Goal: Task Accomplishment & Management: Complete application form

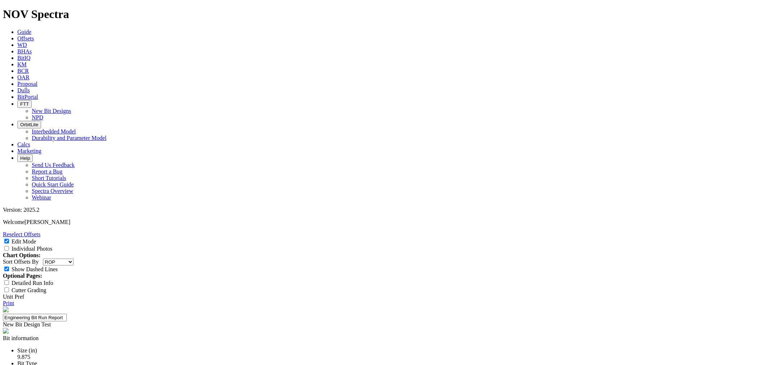
select select "string:RunROP"
select select "New Bit Design"
type textarea "v"
paste textarea "EOG has requested a 13mm vertical deep-set design to address outer nose/shoulde…"
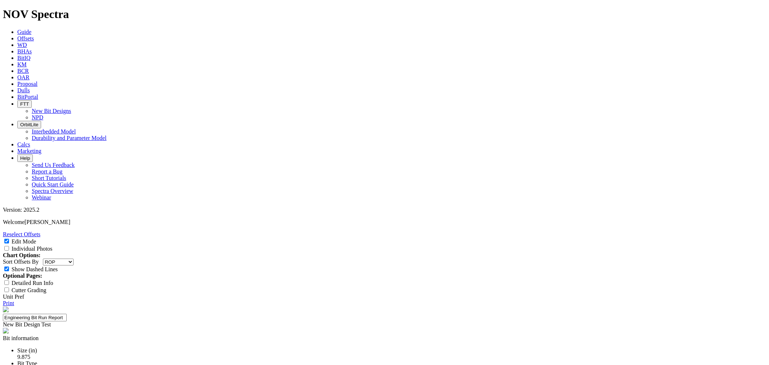
type textarea "EOG has requested a 13mm vertical deep-set design to address outer nose/shoulde…"
paste input "ROP (primary)"
type input "ROP (primary)"
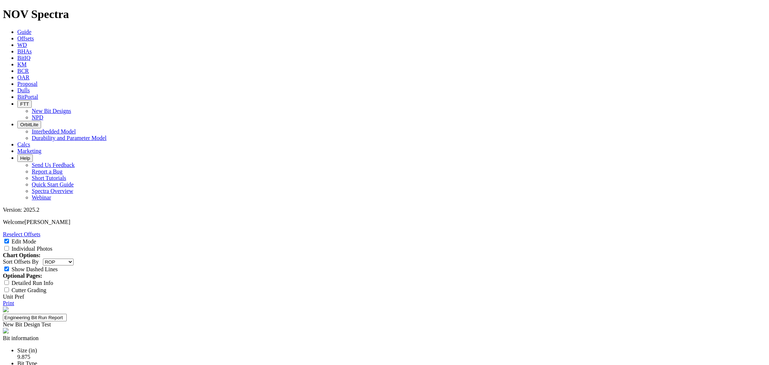
paste input "Lea 205 ft/hr | Loving 194 ft/hr | Eddy 187 ft/hr | Reeves 112 ft/hr"
drag, startPoint x: 425, startPoint y: 244, endPoint x: 394, endPoint y: 244, distance: 31.7
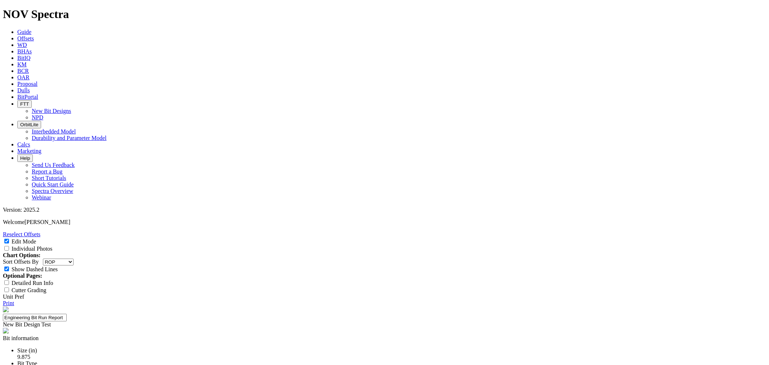
scroll to position [0, 0]
type input "Lea 205 ft/hr | Loving 194 ft/hr | Eddy 187 ft/hr | Reeves 112 ft/hr"
paste input "Improve TD success rate from 41% to 70%"
type input "Improve TD success rate from 41% to 70%"
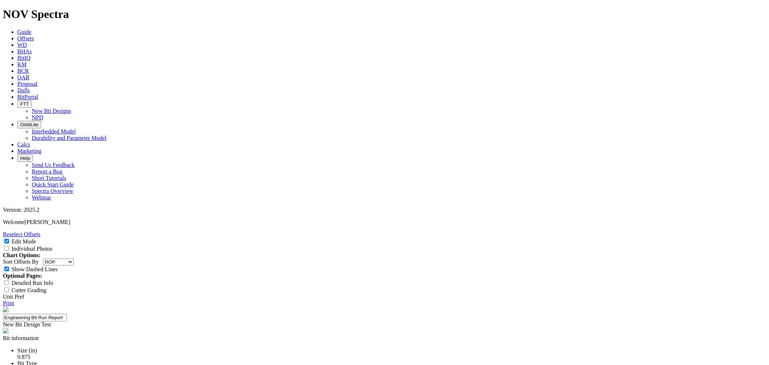
drag, startPoint x: 408, startPoint y: 250, endPoint x: 412, endPoint y: 253, distance: 5.2
paste input "Run Length (primary)"
type input "Run Length (primary)"
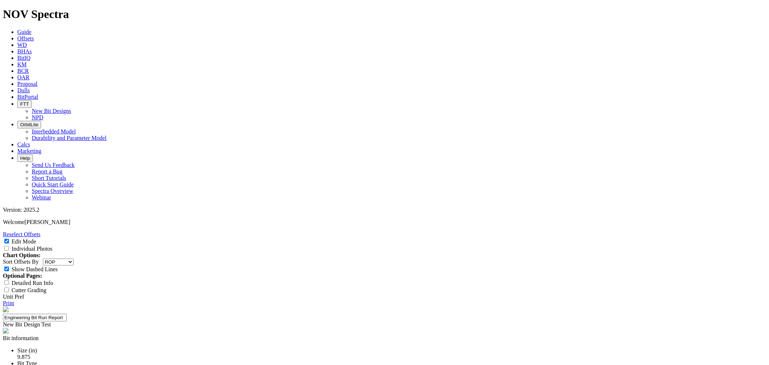
paste input "Run Count (secondary)"
type input "Run Count (secondary)"
paste input "4+"
type input "4+"
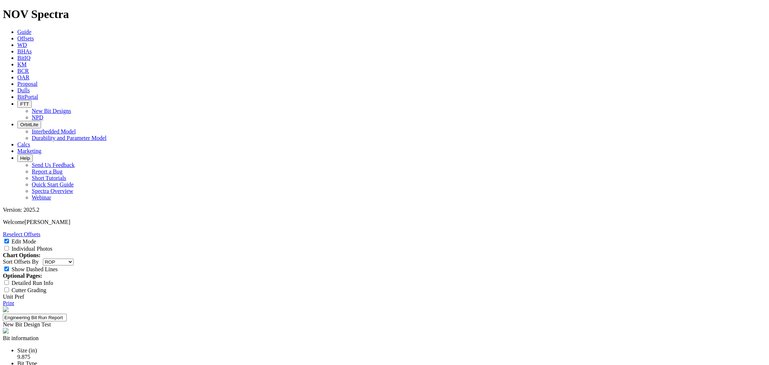
paste input "25-0335"
type input "25-0335"
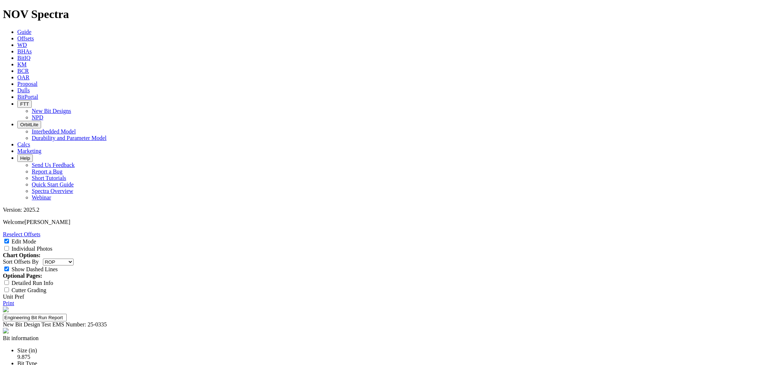
type input "1"
type input "Clint Tippy"
select select "number:6"
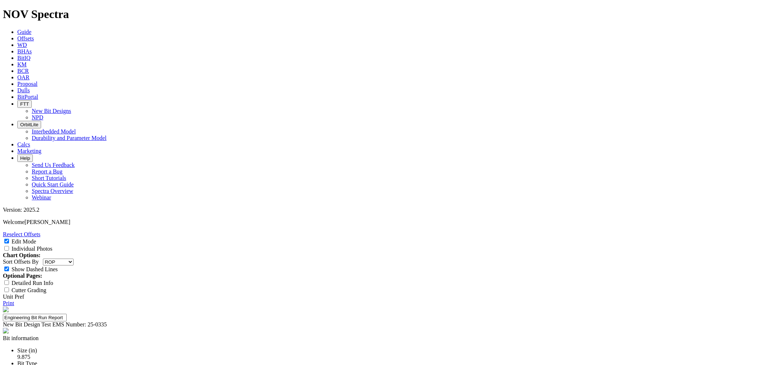
select select "number:6"
drag, startPoint x: 427, startPoint y: 263, endPoint x: 431, endPoint y: 265, distance: 3.7
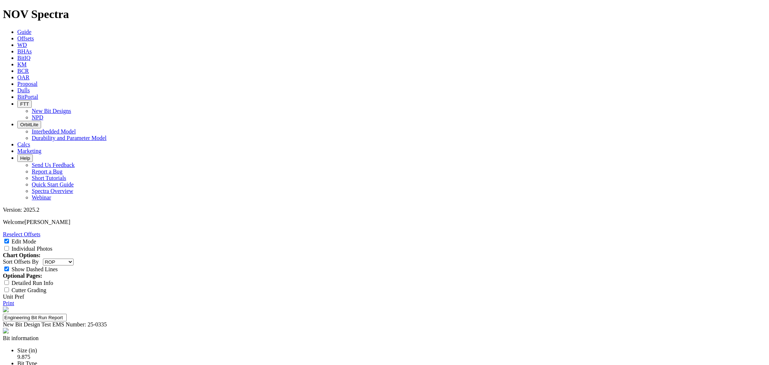
select select "string:RO"
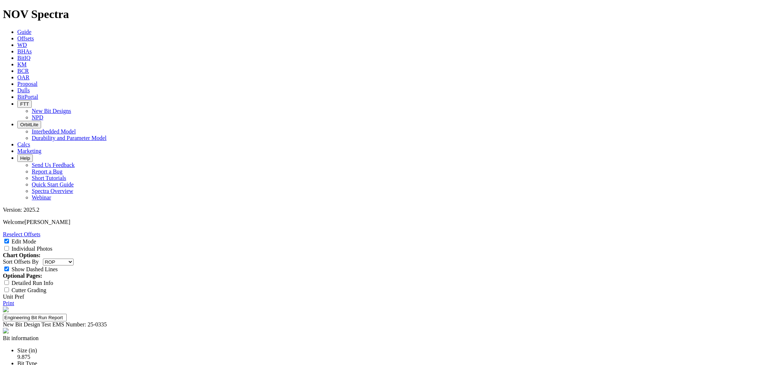
select select "string:G"
select select "string:C"
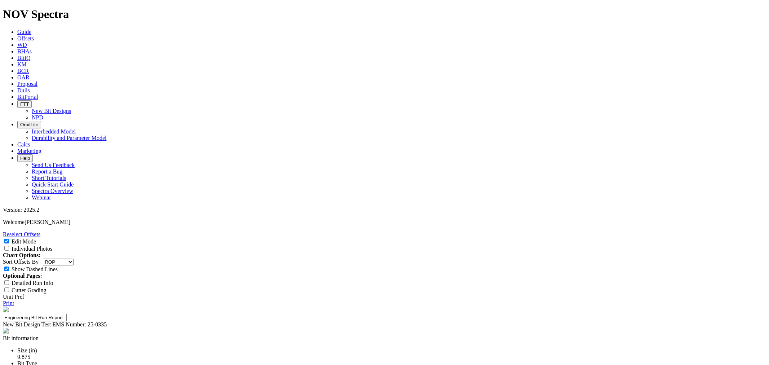
select select "string:C"
select select "string:BT"
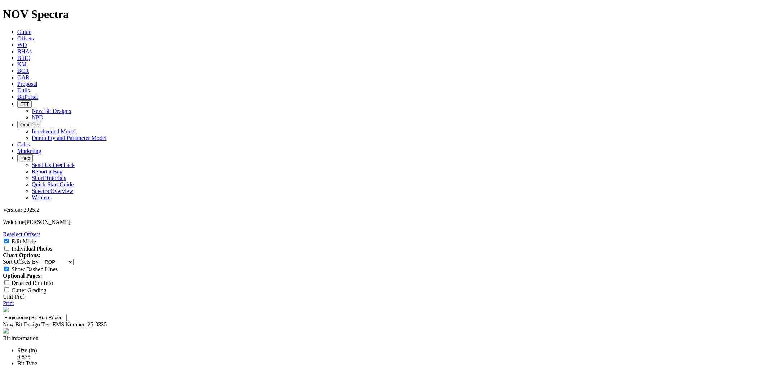
select select "string:BT"
select select "string:RunROP"
select select "New Bit Design"
select select "number:1"
select select "string:WT"
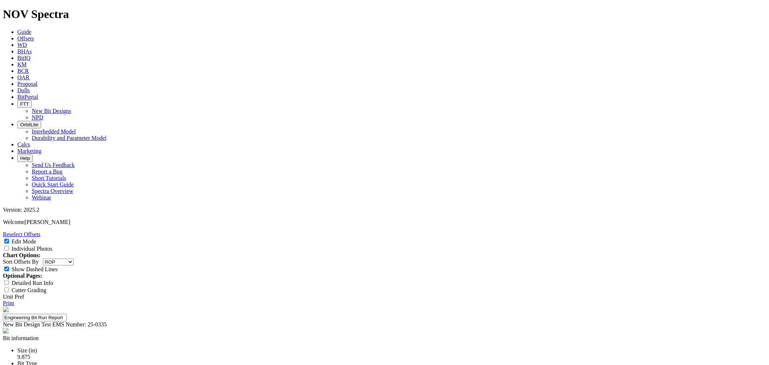
drag, startPoint x: 341, startPoint y: 261, endPoint x: 289, endPoint y: 244, distance: 55.4
drag, startPoint x: 408, startPoint y: 245, endPoint x: 350, endPoint y: 242, distance: 58.1
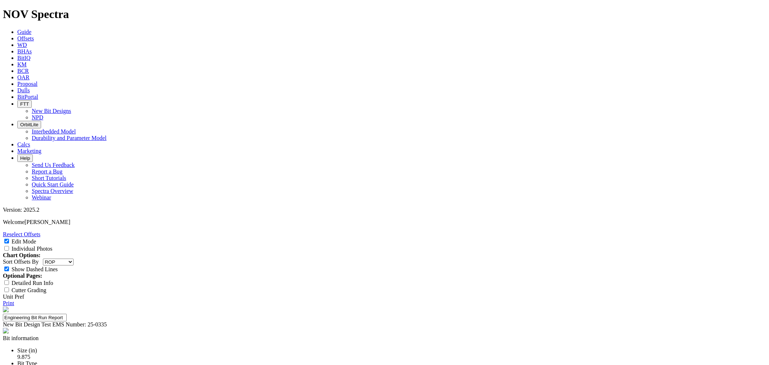
drag, startPoint x: 435, startPoint y: 246, endPoint x: 586, endPoint y: 253, distance: 151.9
drag, startPoint x: 432, startPoint y: 251, endPoint x: 510, endPoint y: 251, distance: 77.9
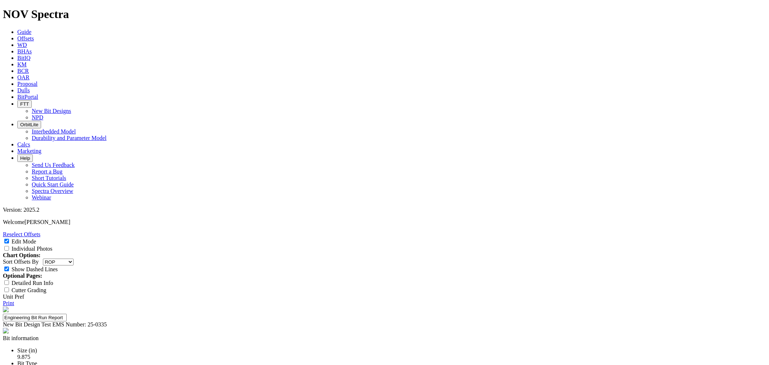
drag, startPoint x: 388, startPoint y: 252, endPoint x: 435, endPoint y: 250, distance: 47.2
drag, startPoint x: 430, startPoint y: 260, endPoint x: 369, endPoint y: 260, distance: 60.2
drag, startPoint x: 444, startPoint y: 260, endPoint x: 417, endPoint y: 262, distance: 26.4
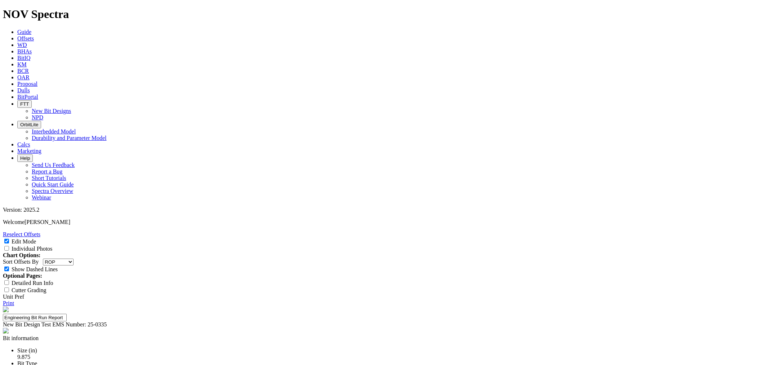
drag, startPoint x: 367, startPoint y: 305, endPoint x: 355, endPoint y: 289, distance: 19.5
drag, startPoint x: 287, startPoint y: 319, endPoint x: 280, endPoint y: 320, distance: 7.6
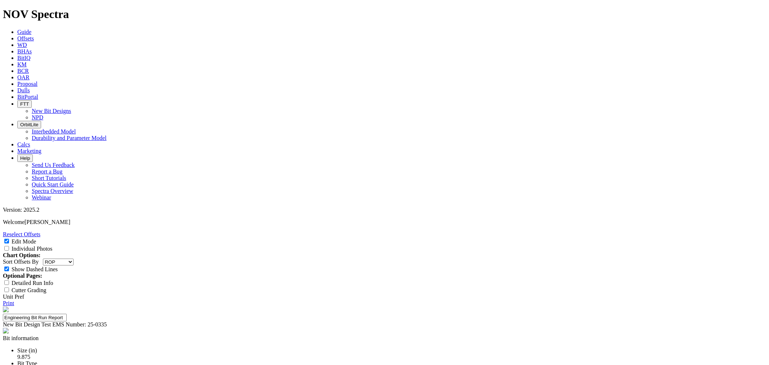
drag, startPoint x: 321, startPoint y: 320, endPoint x: 261, endPoint y: 316, distance: 60.3
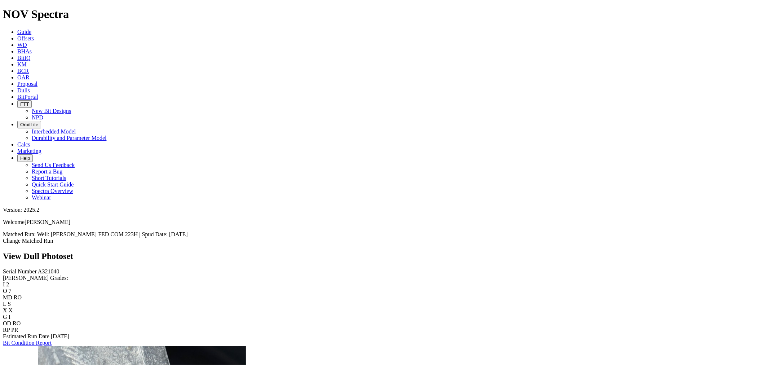
click at [30, 87] on span "Dulls" at bounding box center [23, 90] width 13 height 6
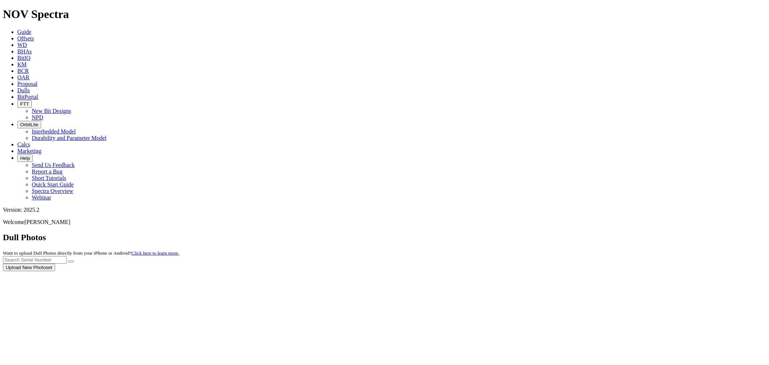
click at [622, 271] on div at bounding box center [384, 271] width 763 height 0
click at [67, 256] on input "text" at bounding box center [35, 260] width 64 height 8
drag, startPoint x: 624, startPoint y: 31, endPoint x: 617, endPoint y: 34, distance: 7.4
click at [67, 256] on input "text" at bounding box center [35, 260] width 64 height 8
drag, startPoint x: 635, startPoint y: 30, endPoint x: 632, endPoint y: 29, distance: 3.6
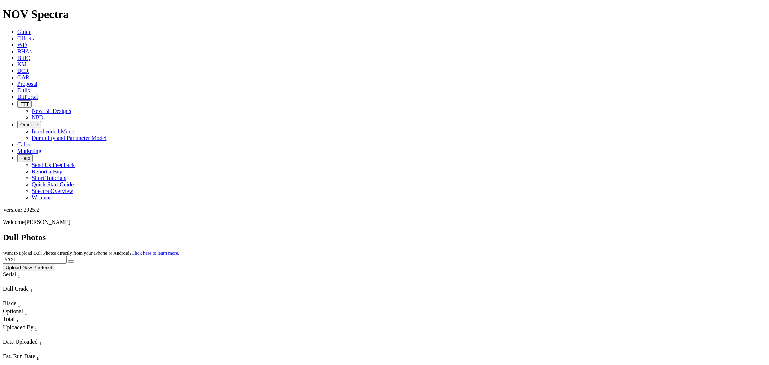
click at [67, 256] on input "A321" at bounding box center [35, 260] width 64 height 8
type input "A321039"
click at [68, 260] on button "submit" at bounding box center [71, 261] width 6 height 2
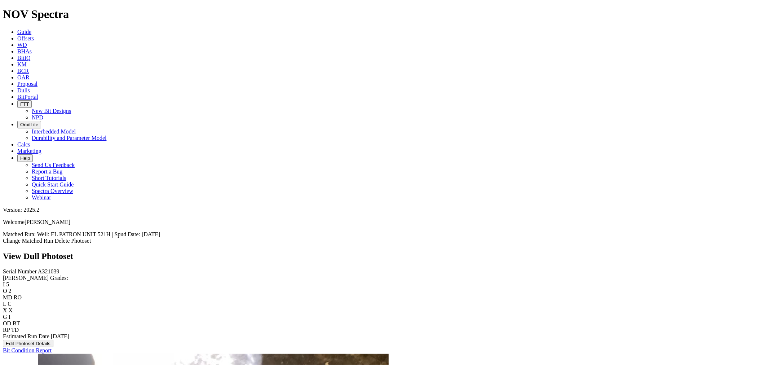
click at [48, 340] on button "Edit Photoset Details" at bounding box center [28, 344] width 50 height 8
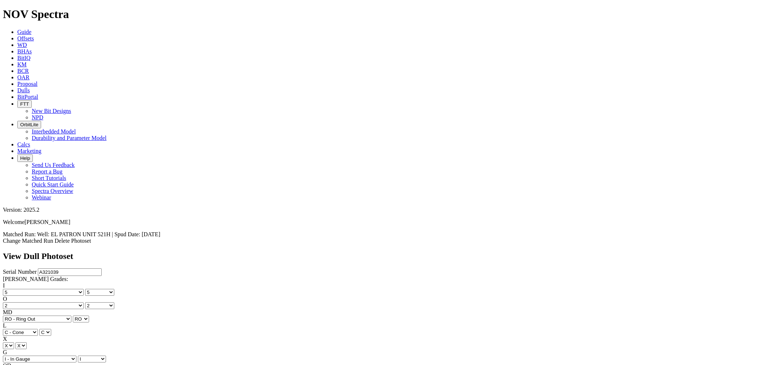
click at [35, 289] on select "No lost, worn or damaged cutters 0 1 2 3 4 5 6 7 8 No diamond table left on any…" at bounding box center [43, 292] width 81 height 7
select select "number:6"
click at [14, 289] on select "No lost, worn or damaged cutters 0 1 2 3 4 5 6 7 8 No diamond table left on any…" at bounding box center [43, 292] width 81 height 7
select select "number:6"
